Goal: Transaction & Acquisition: Book appointment/travel/reservation

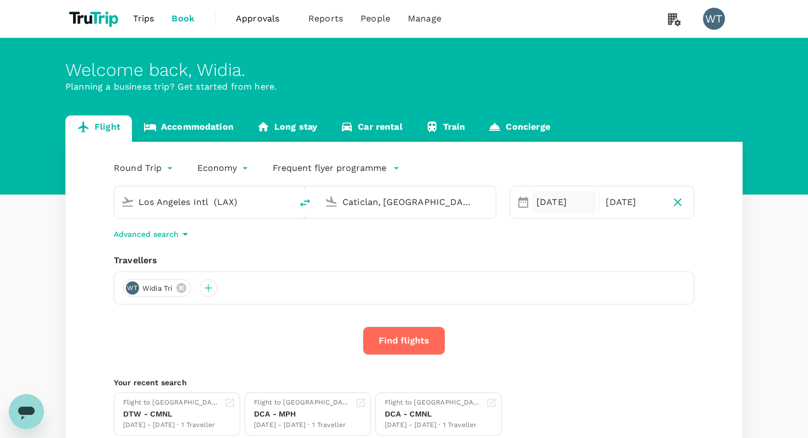
click at [557, 199] on div "[DATE]" at bounding box center [564, 202] width 64 height 22
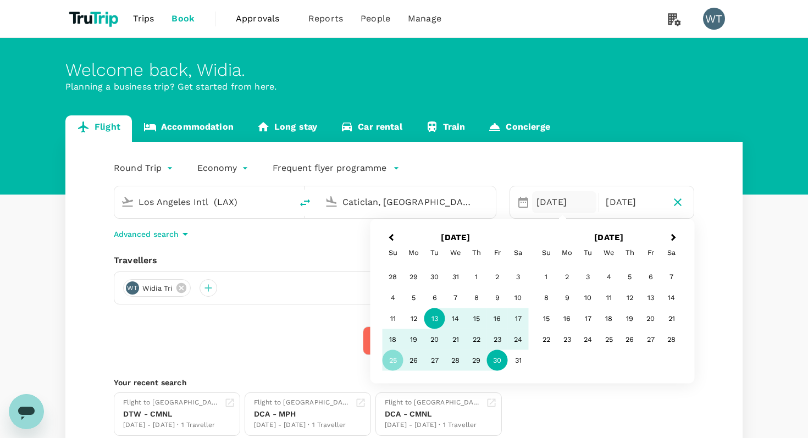
click at [437, 318] on div "13" at bounding box center [434, 318] width 21 height 21
click at [495, 317] on div "16" at bounding box center [497, 318] width 21 height 21
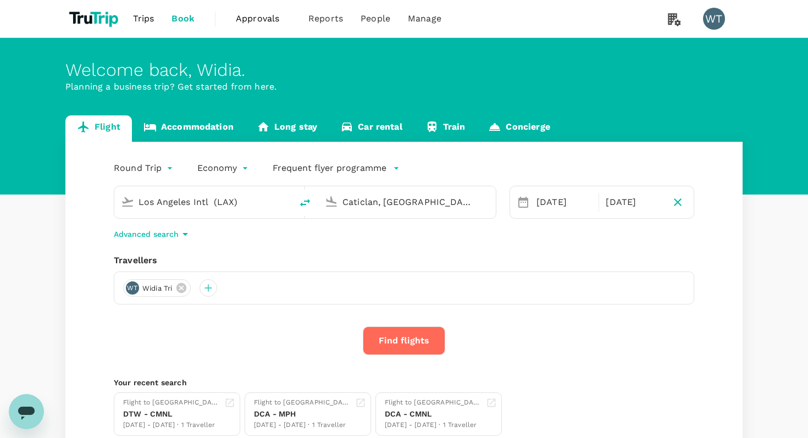
click at [203, 203] on input "Los Angeles Intl (LAX)" at bounding box center [204, 201] width 130 height 17
type input "c"
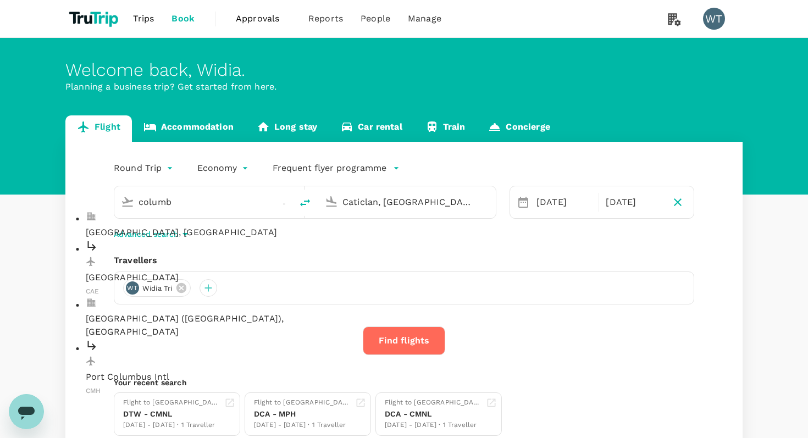
click at [173, 370] on p "Port Columbus Intl" at bounding box center [212, 376] width 253 height 13
type input "Port Columbus Intl (CMH)"
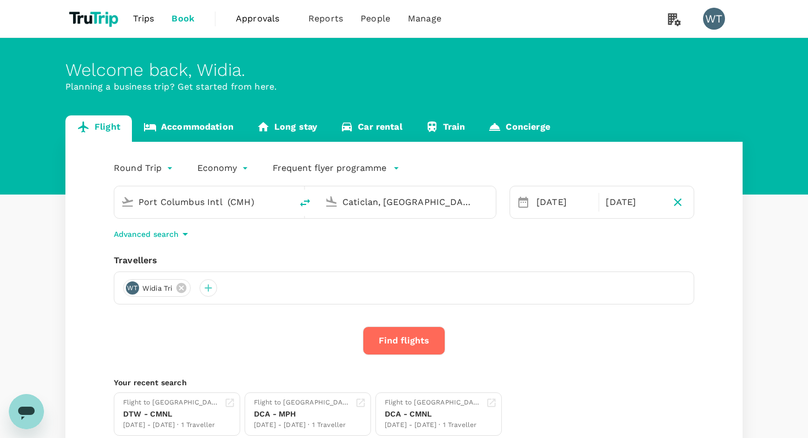
click at [389, 207] on input "Caticlan, [GEOGRAPHIC_DATA] (any)" at bounding box center [407, 201] width 130 height 17
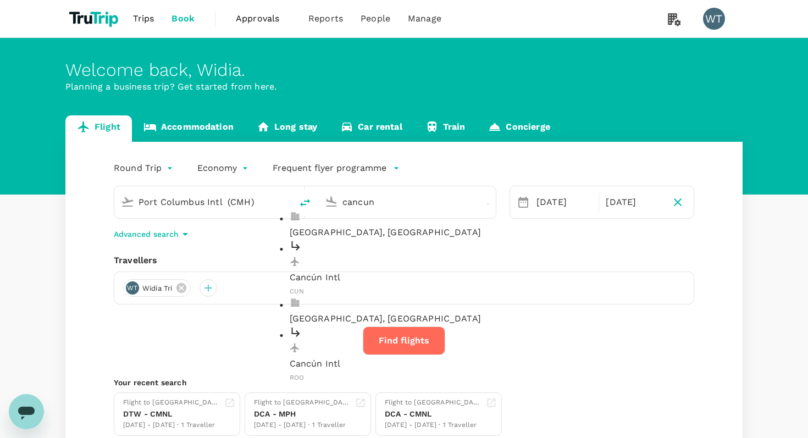
click at [407, 271] on p "Cancún Intl" at bounding box center [416, 277] width 253 height 13
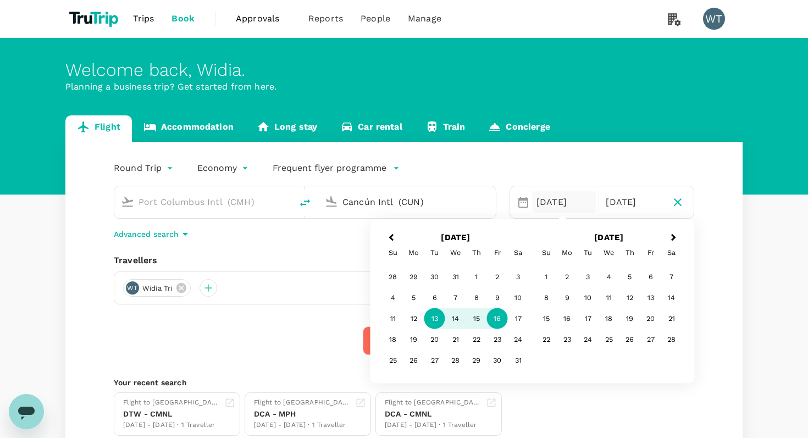
type input "Cancún Intl (CUN)"
click at [327, 268] on div "Travellers WT Widia Tri" at bounding box center [404, 279] width 580 height 51
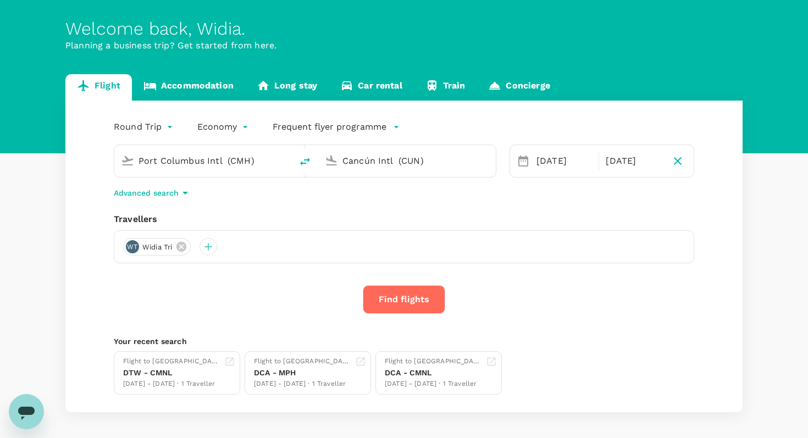
scroll to position [46, 0]
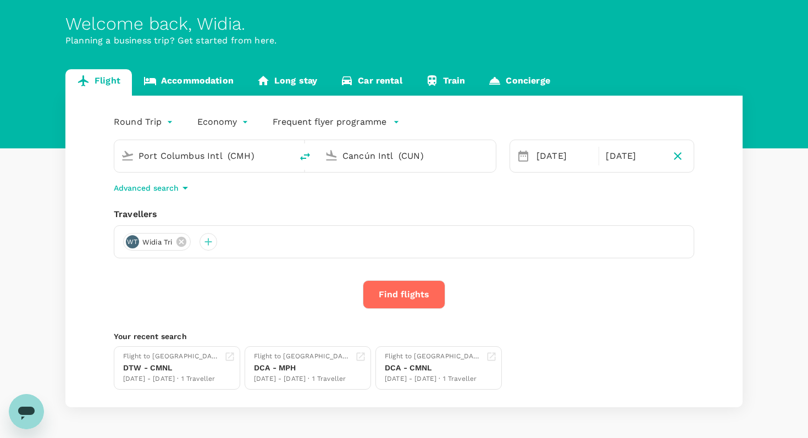
click at [399, 298] on button "Find flights" at bounding box center [404, 294] width 82 height 29
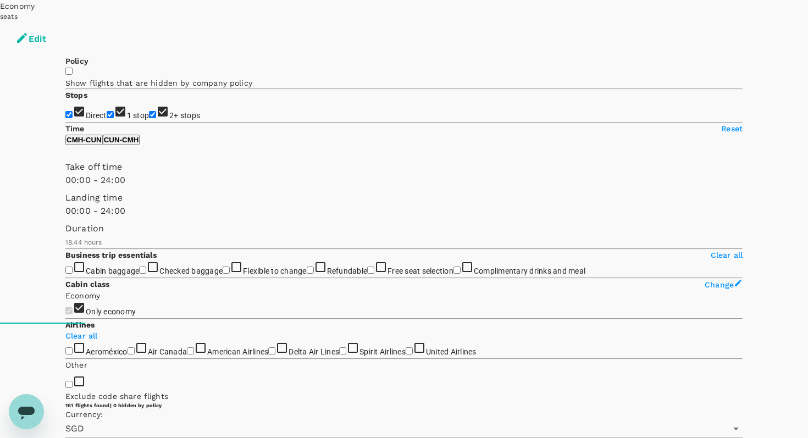
scroll to position [93, 0]
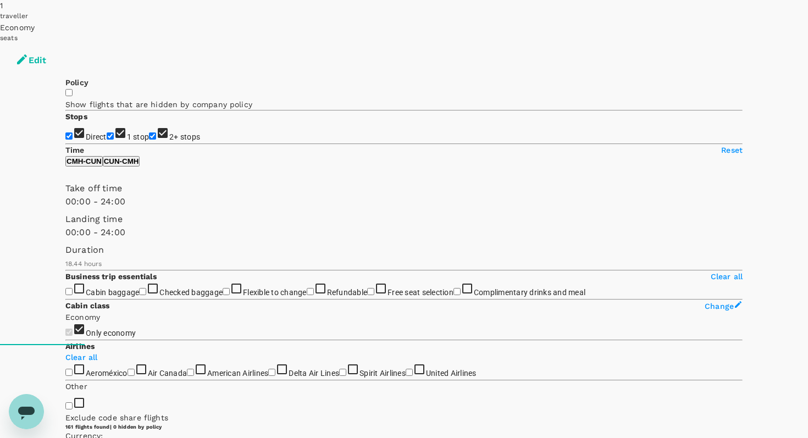
click at [149, 132] on input "2+ stops" at bounding box center [152, 135] width 7 height 7
checkbox input "false"
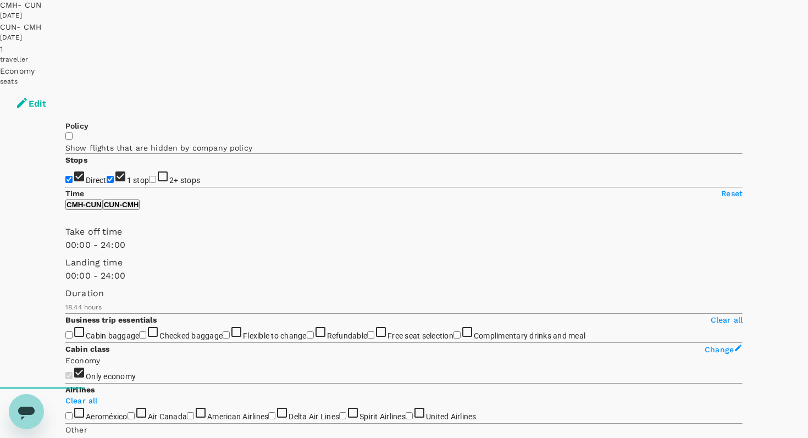
scroll to position [0, 0]
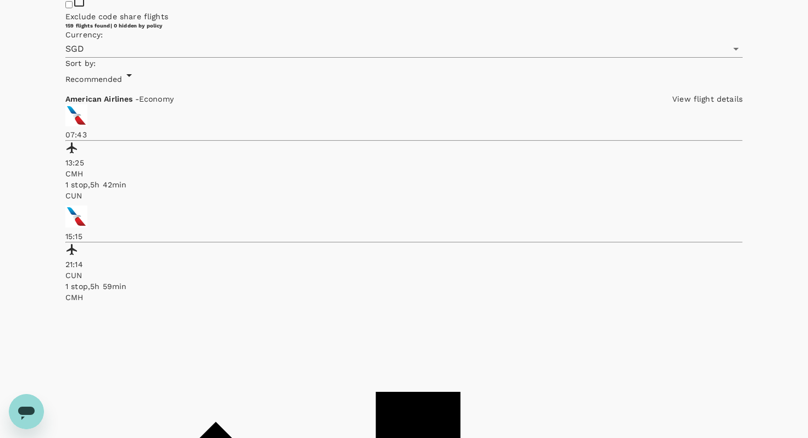
checkbox input "true"
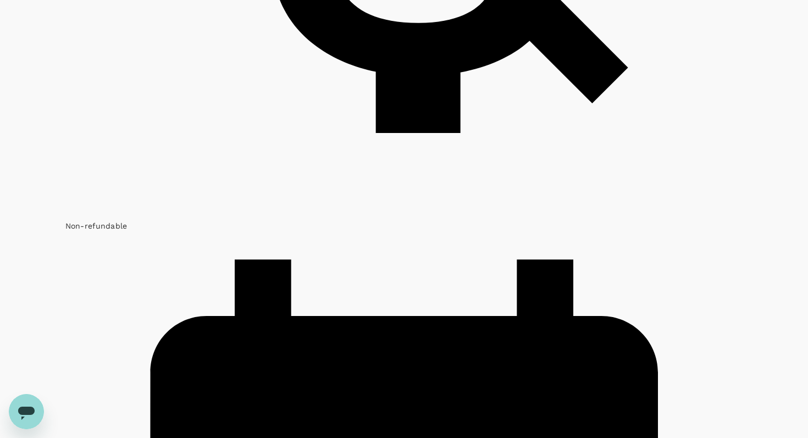
scroll to position [1260, 0]
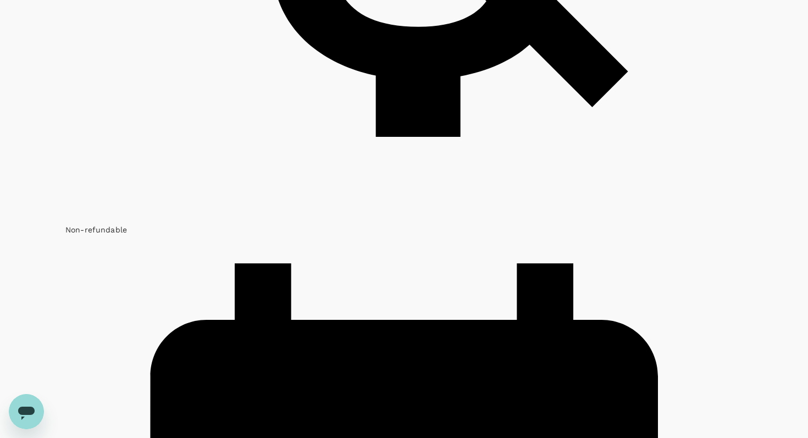
type input "1335"
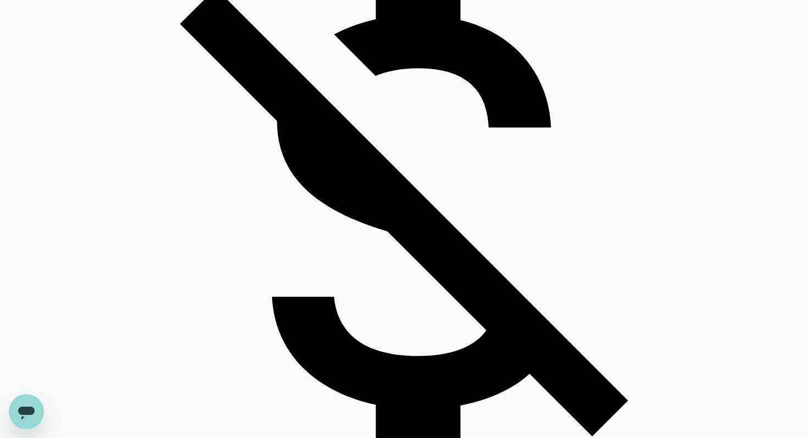
scroll to position [2593, 0]
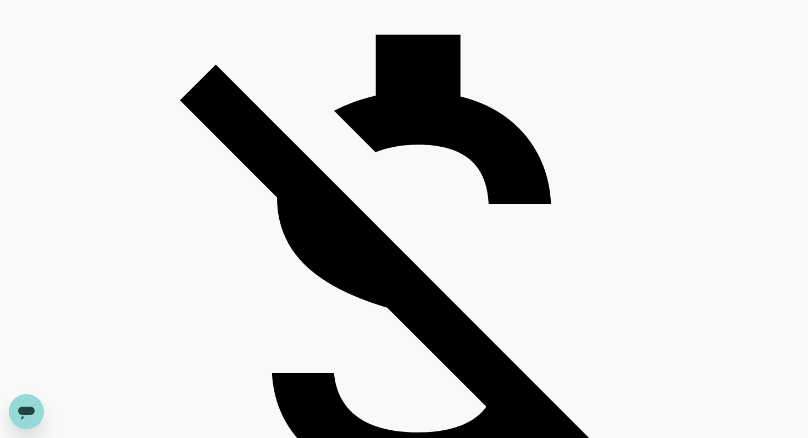
scroll to position [2699, 0]
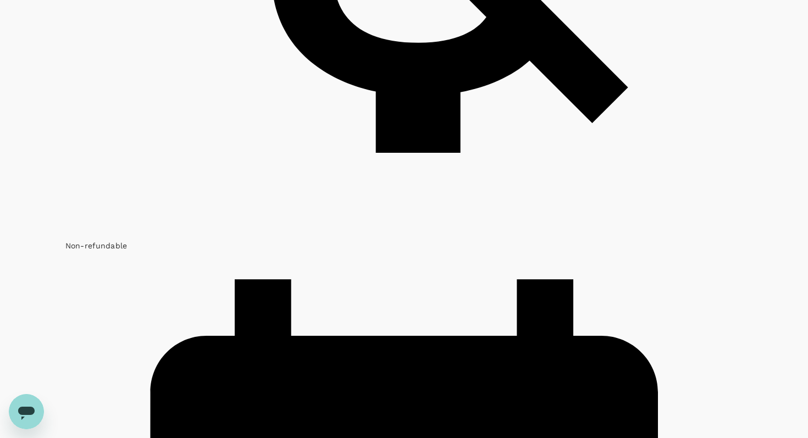
scroll to position [1242, 0]
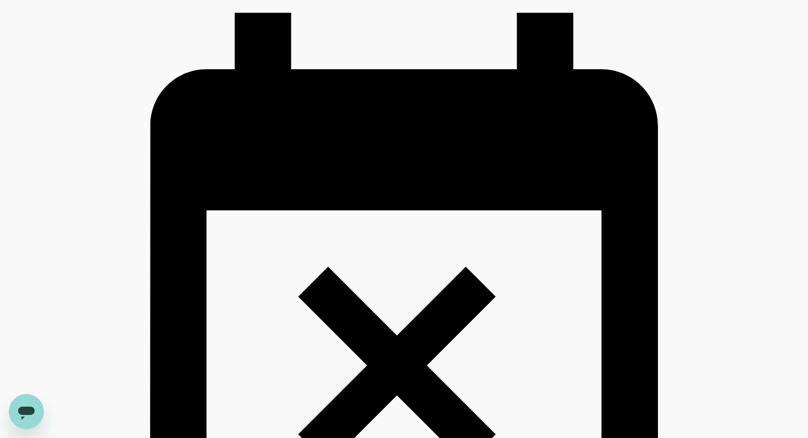
scroll to position [1510, 0]
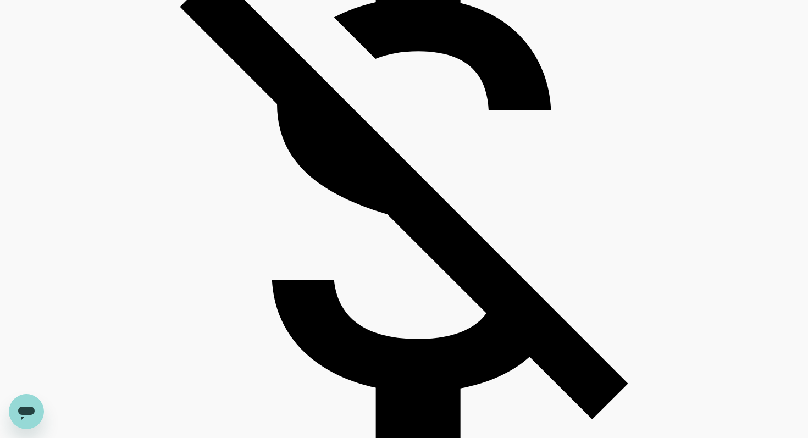
scroll to position [2637, 0]
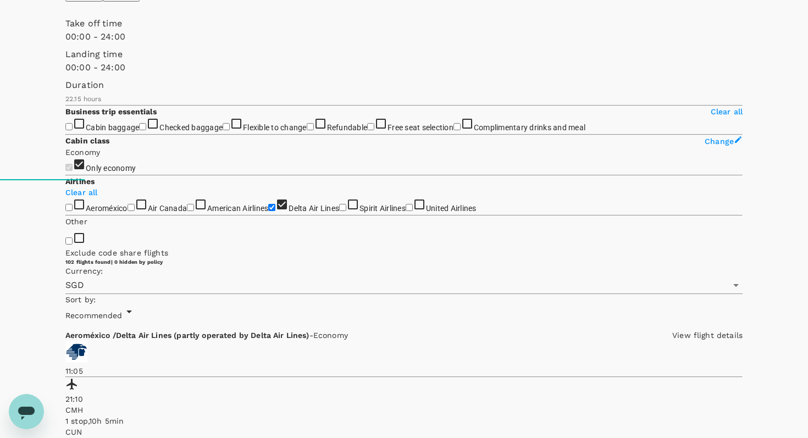
scroll to position [290, 0]
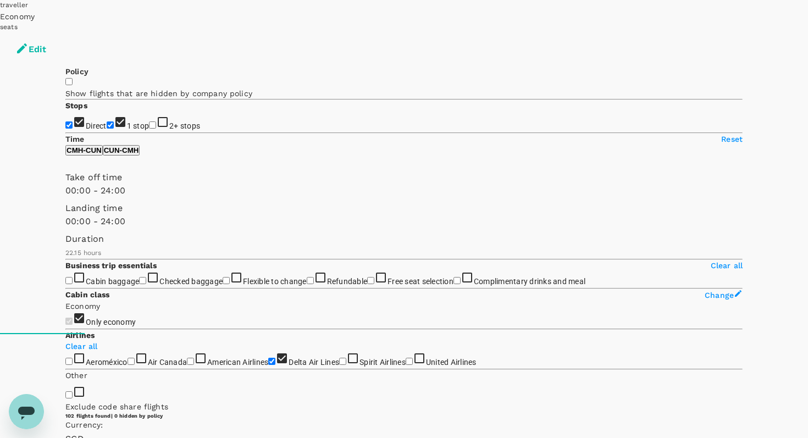
scroll to position [106, 0]
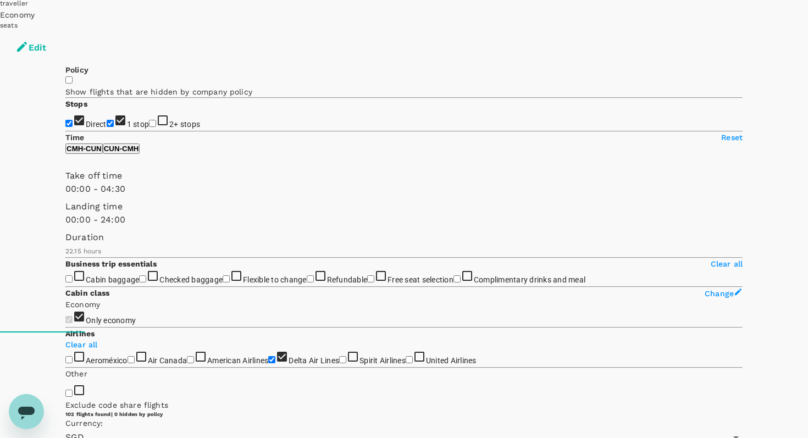
type input "450"
drag, startPoint x: 237, startPoint y: 219, endPoint x: 118, endPoint y: 229, distance: 120.3
click at [65, 196] on span at bounding box center [65, 196] width 0 height 0
type input "270"
drag, startPoint x: 73, startPoint y: 225, endPoint x: 97, endPoint y: 229, distance: 24.5
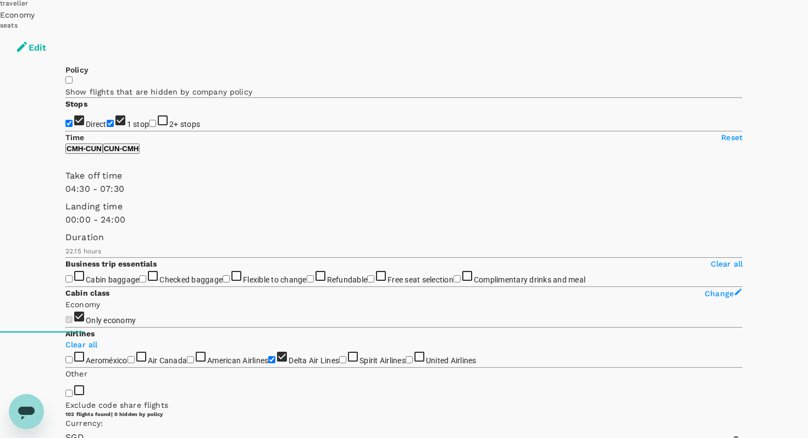
click at [65, 196] on span at bounding box center [65, 196] width 0 height 0
type input "660"
drag, startPoint x: 120, startPoint y: 224, endPoint x: 143, endPoint y: 224, distance: 23.6
click at [65, 196] on span at bounding box center [65, 196] width 0 height 0
type input "480"
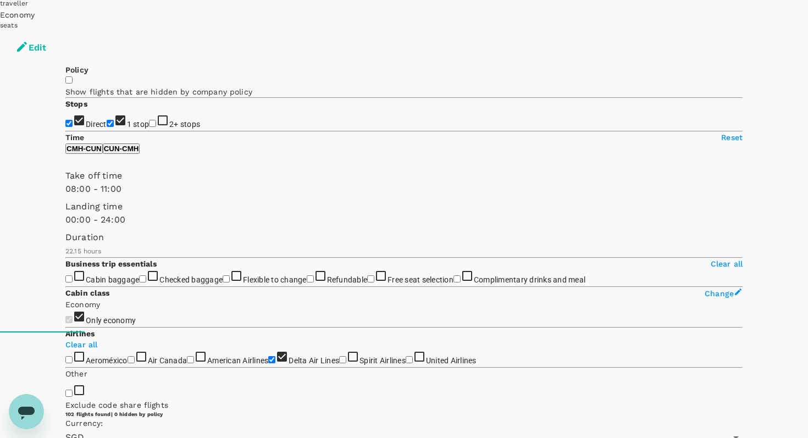
drag, startPoint x: 101, startPoint y: 222, endPoint x: 123, endPoint y: 223, distance: 22.0
click at [65, 196] on span at bounding box center [65, 196] width 0 height 0
type input "870"
drag, startPoint x: 140, startPoint y: 222, endPoint x: 168, endPoint y: 222, distance: 28.0
click at [65, 196] on span at bounding box center [65, 196] width 0 height 0
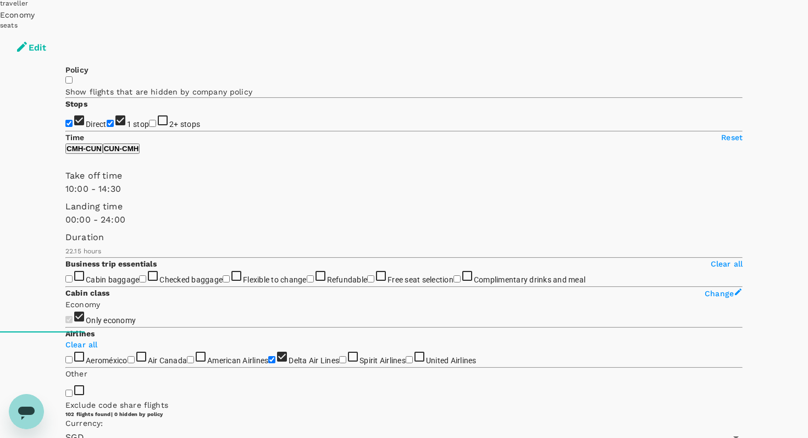
type input "540"
click at [65, 196] on span at bounding box center [65, 196] width 0 height 0
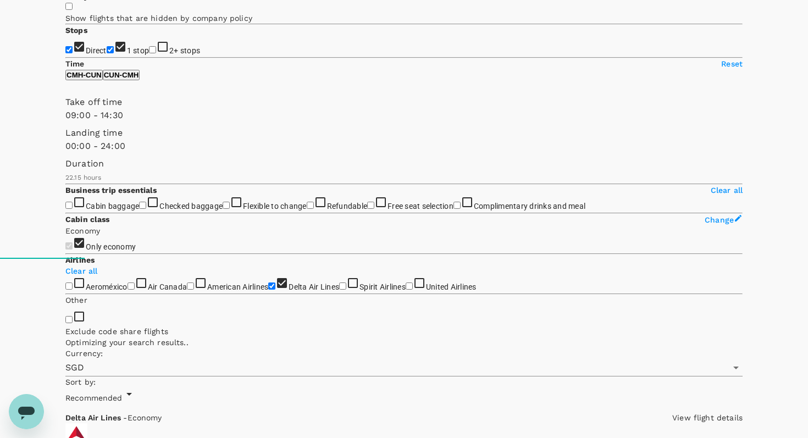
scroll to position [78, 0]
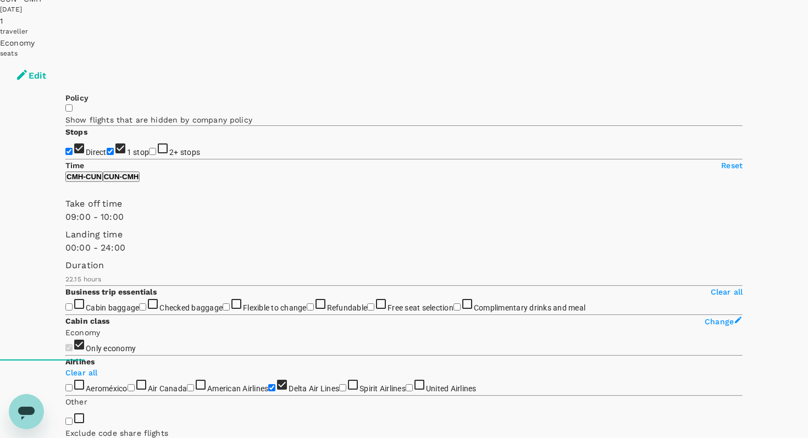
type input "570"
drag, startPoint x: 171, startPoint y: 254, endPoint x: 134, endPoint y: 271, distance: 40.9
click at [134, 271] on div "Take off time 09:00 - 09:30 Landing time 00:00 - 24:00 Duration 22.15 hours" at bounding box center [402, 239] width 682 height 92
